Goal: Transaction & Acquisition: Download file/media

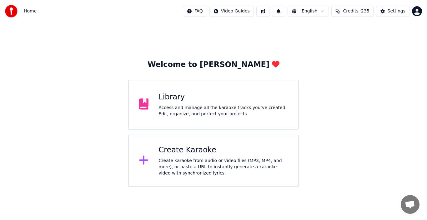
click at [199, 102] on div "Library Access and manage all the karaoke tracks you’ve created. Edit, organize…" at bounding box center [223, 104] width 130 height 25
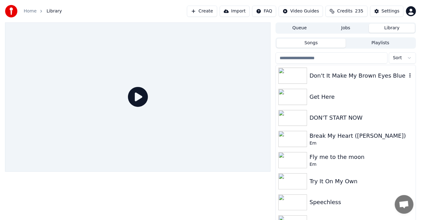
click at [382, 77] on div "Don't It Make My Brown Eyes Blue" at bounding box center [358, 76] width 97 height 9
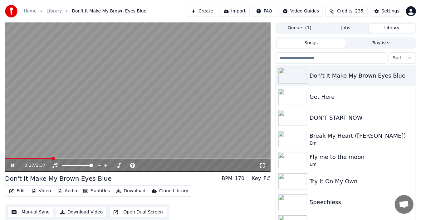
click at [13, 164] on icon at bounding box center [12, 166] width 3 height 4
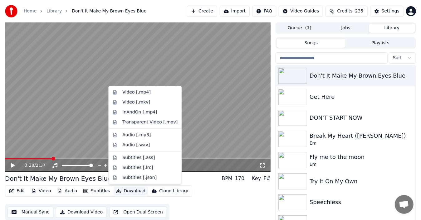
click at [127, 190] on button "Download" at bounding box center [131, 191] width 34 height 9
click at [141, 92] on div "Video [.mp4]" at bounding box center [136, 92] width 28 height 6
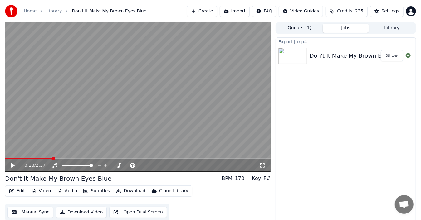
click at [376, 55] on div "Don't It Make My Brown Eyes Blue" at bounding box center [358, 56] width 96 height 9
click at [66, 191] on button "Audio" at bounding box center [67, 191] width 25 height 9
click at [205, 210] on div "Edit Video Audio Subtitles Download Cloud Library Manual Sync Download Video Op…" at bounding box center [138, 203] width 266 height 35
click at [10, 163] on div "0:28 / 2:37" at bounding box center [137, 166] width 261 height 6
click at [15, 166] on icon at bounding box center [17, 165] width 14 height 5
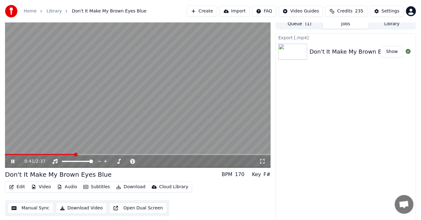
scroll to position [4, 0]
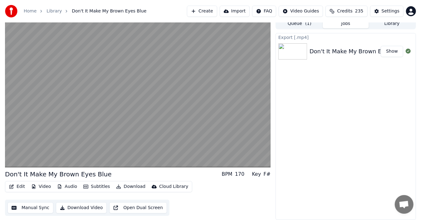
click at [71, 185] on button "Audio" at bounding box center [67, 187] width 25 height 9
click at [211, 202] on div "Edit Video Audio Subtitles Download Cloud Library Manual Sync Download Video Op…" at bounding box center [138, 198] width 266 height 35
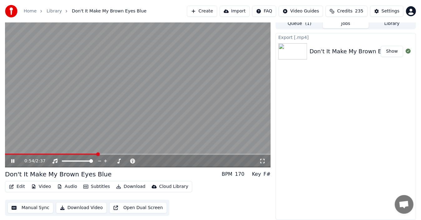
click at [206, 134] on video at bounding box center [138, 93] width 266 height 150
click at [5, 156] on span at bounding box center [7, 155] width 4 height 4
click at [79, 209] on button "Download Video" at bounding box center [81, 208] width 51 height 11
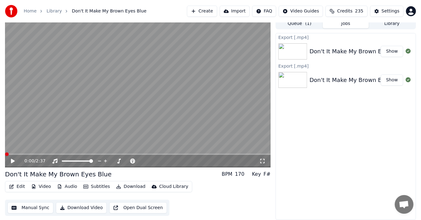
click at [10, 161] on icon at bounding box center [17, 161] width 14 height 5
click at [13, 161] on icon at bounding box center [17, 161] width 14 height 5
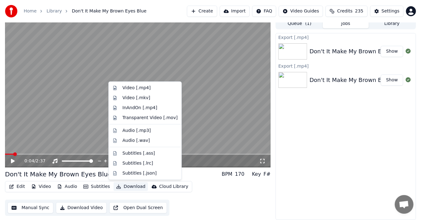
click at [131, 186] on button "Download" at bounding box center [131, 187] width 34 height 9
click at [136, 97] on div "Video [.mkv]" at bounding box center [136, 98] width 28 height 6
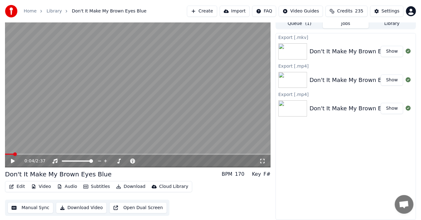
click at [341, 54] on div "Don't It Make My Brown Eyes Blue" at bounding box center [358, 51] width 96 height 9
click at [393, 52] on button "Show" at bounding box center [392, 51] width 22 height 11
click at [125, 186] on button "Download" at bounding box center [131, 187] width 34 height 9
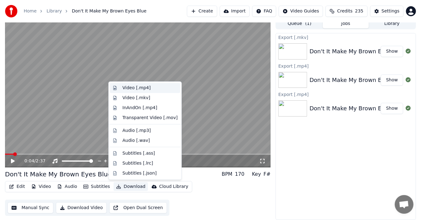
click at [143, 85] on div "Video [.mp4]" at bounding box center [136, 88] width 28 height 6
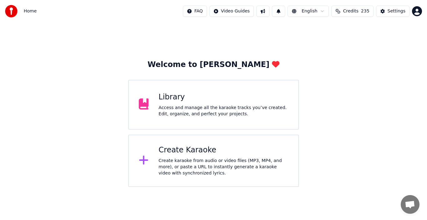
click at [185, 107] on div "Access and manage all the karaoke tracks you’ve created. Edit, organize, and pe…" at bounding box center [223, 111] width 130 height 12
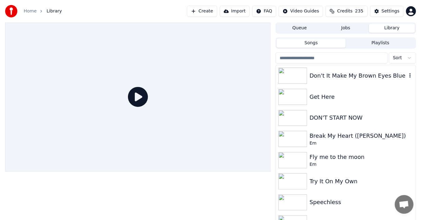
click at [335, 76] on div "Don't It Make My Brown Eyes Blue" at bounding box center [358, 76] width 97 height 9
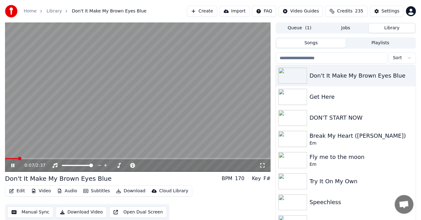
click at [204, 141] on video at bounding box center [138, 97] width 266 height 150
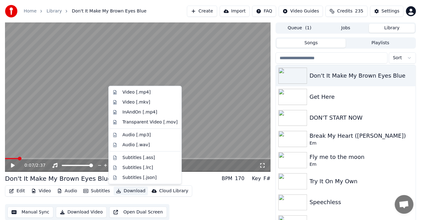
click at [132, 189] on button "Download" at bounding box center [131, 191] width 34 height 9
click at [141, 91] on div "Video [.mp4]" at bounding box center [136, 92] width 28 height 6
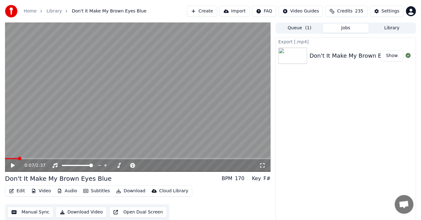
click at [395, 57] on button "Show" at bounding box center [392, 55] width 22 height 11
